Goal: Information Seeking & Learning: Check status

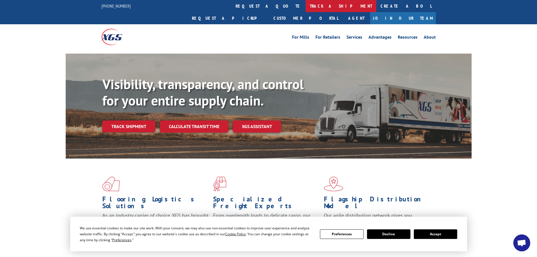
click at [305, 8] on link "track a shipment" at bounding box center [340, 6] width 71 height 12
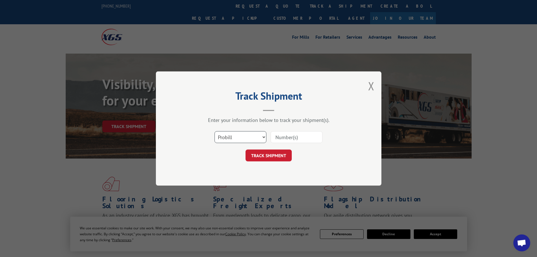
click at [240, 137] on select "Select category... Probill BOL PO" at bounding box center [240, 137] width 52 height 12
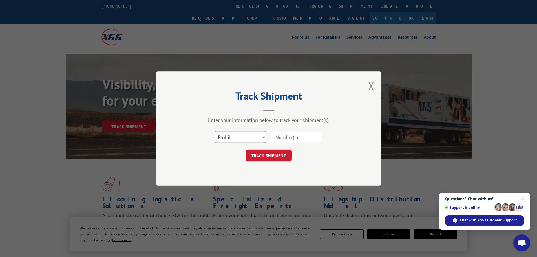
select select "bol"
click at [214, 131] on select "Select category... Probill BOL PO" at bounding box center [240, 137] width 52 height 12
click at [279, 136] on input at bounding box center [297, 137] width 52 height 12
paste input "5620368"
type input "5620368"
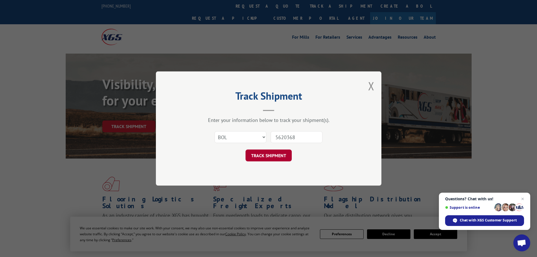
click at [272, 156] on button "TRACK SHIPMENT" at bounding box center [268, 155] width 46 height 12
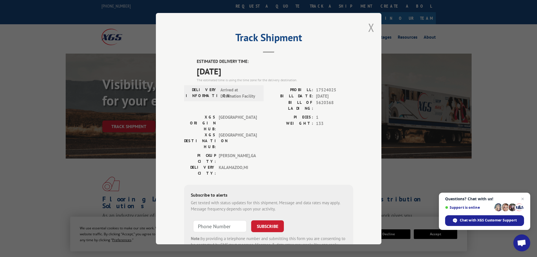
click at [368, 28] on button "Close modal" at bounding box center [371, 27] width 6 height 15
